Goal: Find specific page/section: Find specific page/section

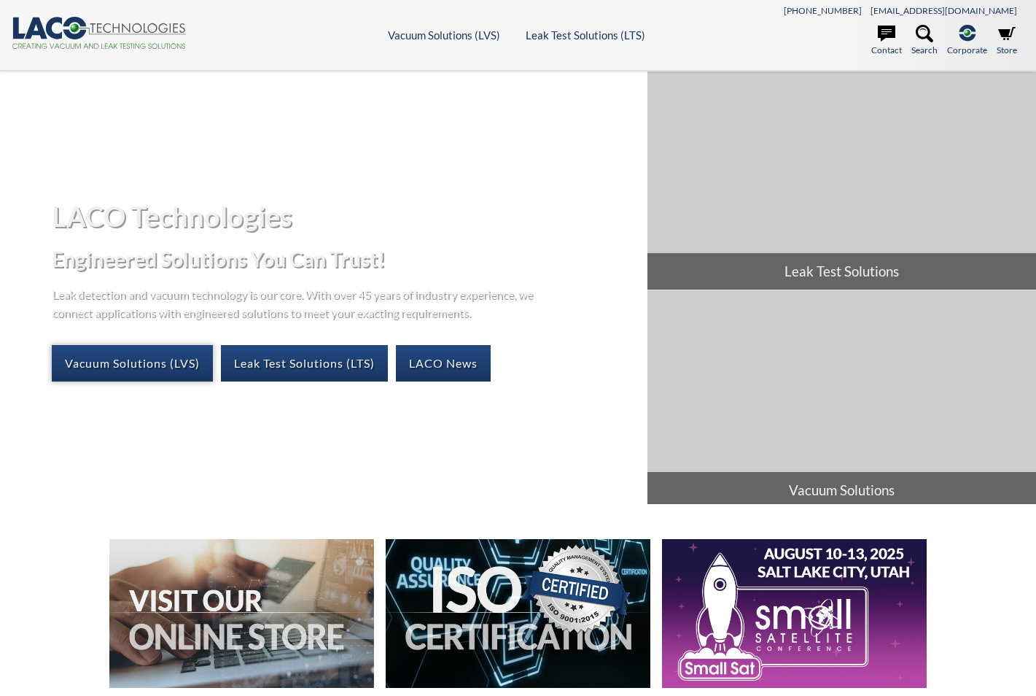
click at [101, 362] on link "Vacuum Solutions (LVS)" at bounding box center [132, 363] width 161 height 36
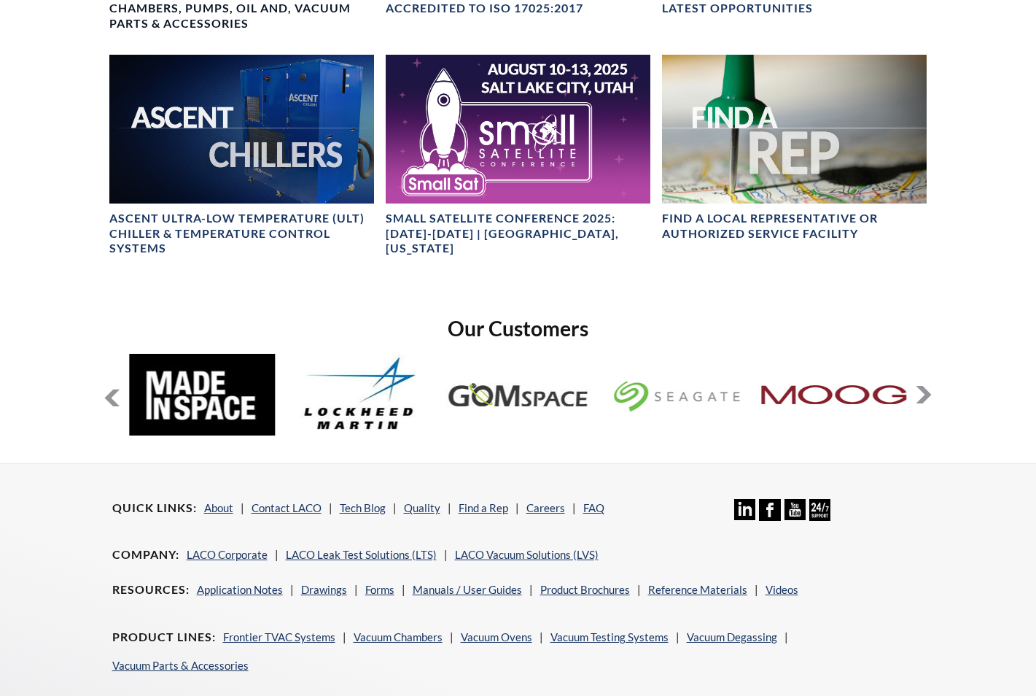
scroll to position [979, 0]
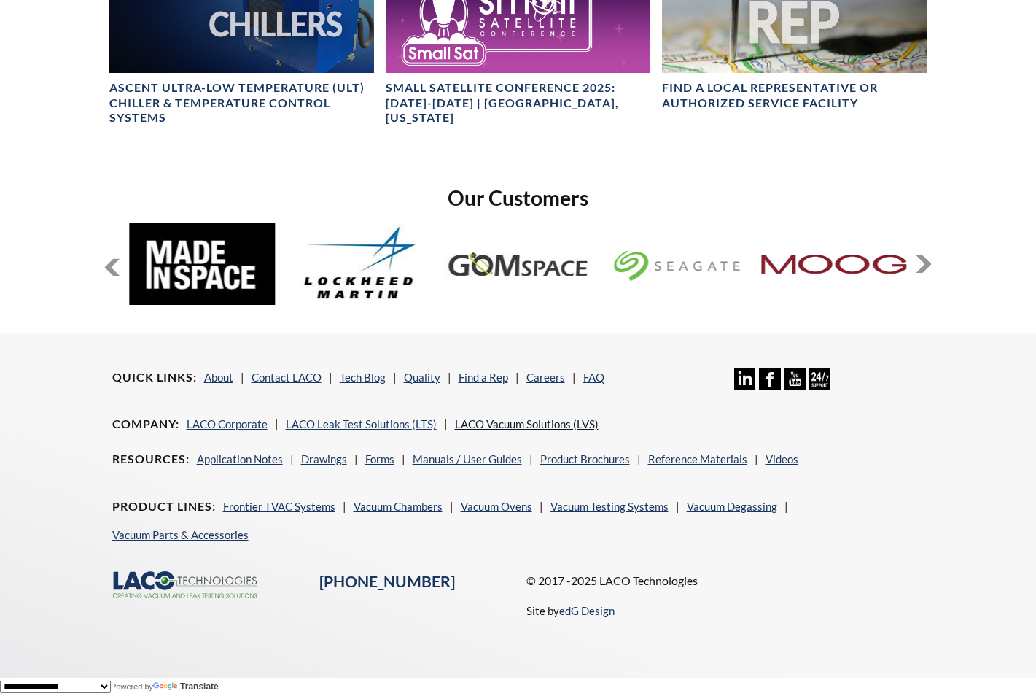
click at [519, 422] on link "LACO Vacuum Solutions (LVS)" at bounding box center [527, 423] width 144 height 13
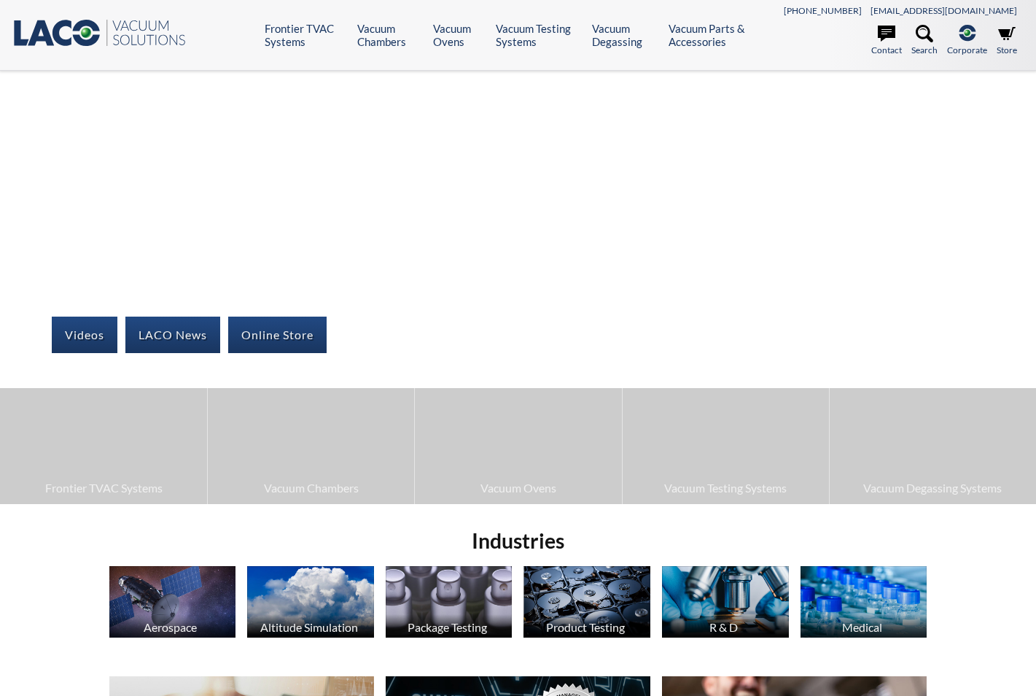
select select "Language Translate Widget"
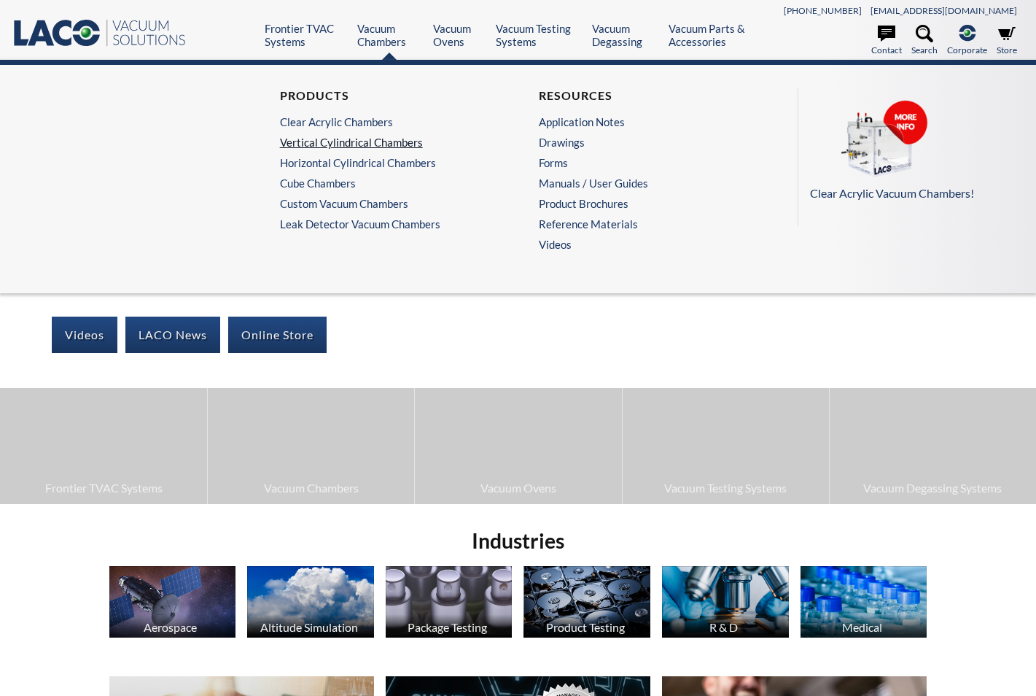
click at [399, 141] on link "Vertical Cylindrical Chambers" at bounding box center [385, 142] width 210 height 13
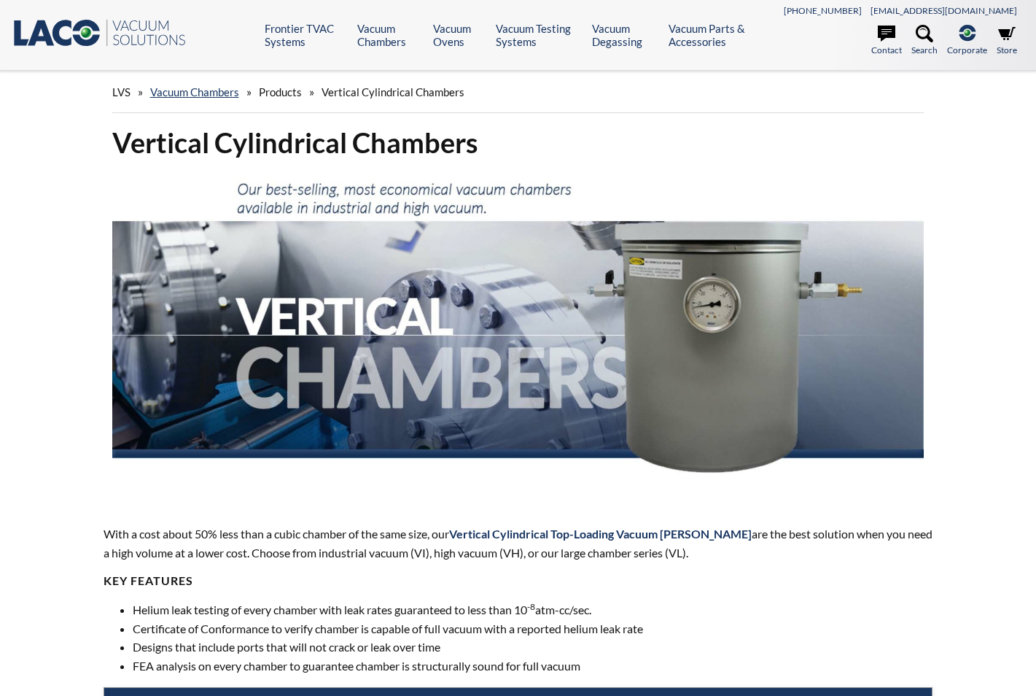
select select "Language Translate Widget"
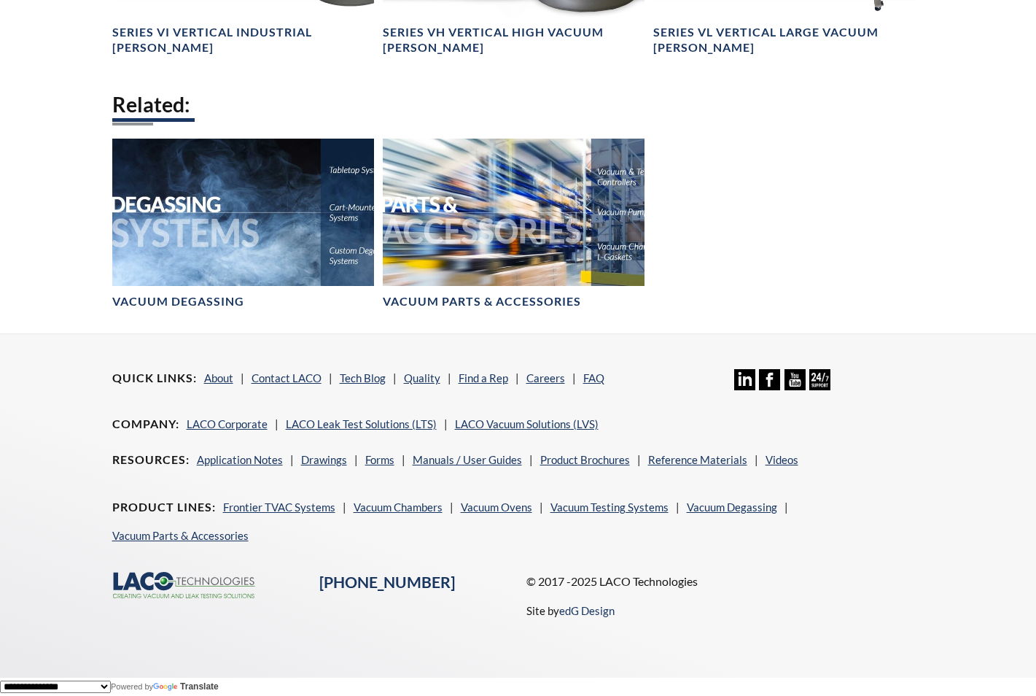
scroll to position [1499, 0]
